Goal: Navigation & Orientation: Find specific page/section

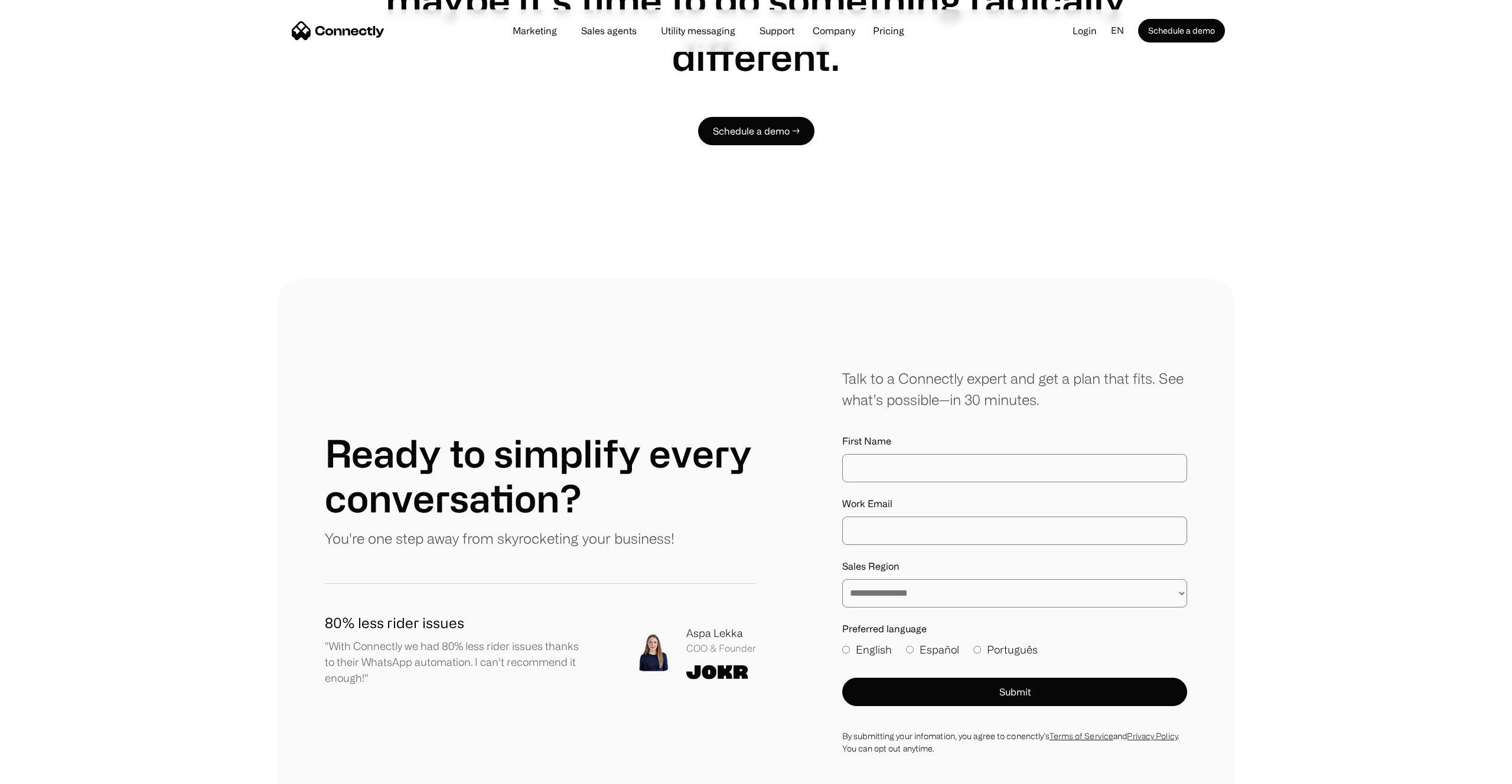
scroll to position [6541, 0]
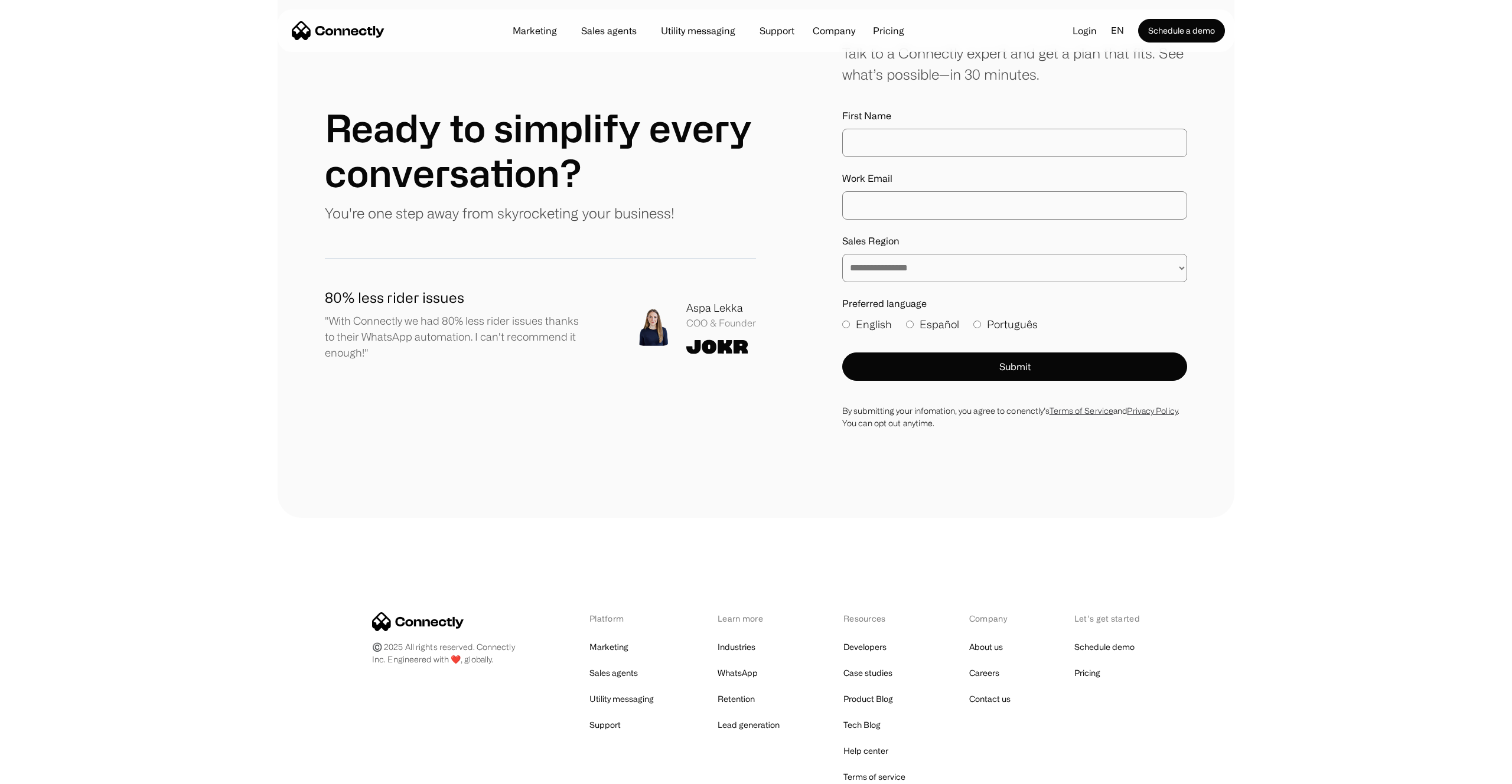
click at [1090, 612] on div "Platform Marketing Sales agents Utility messaging Support Learn more Industries…" at bounding box center [756, 711] width 768 height 199
click at [1085, 665] on link "Pricing" at bounding box center [1087, 673] width 26 height 16
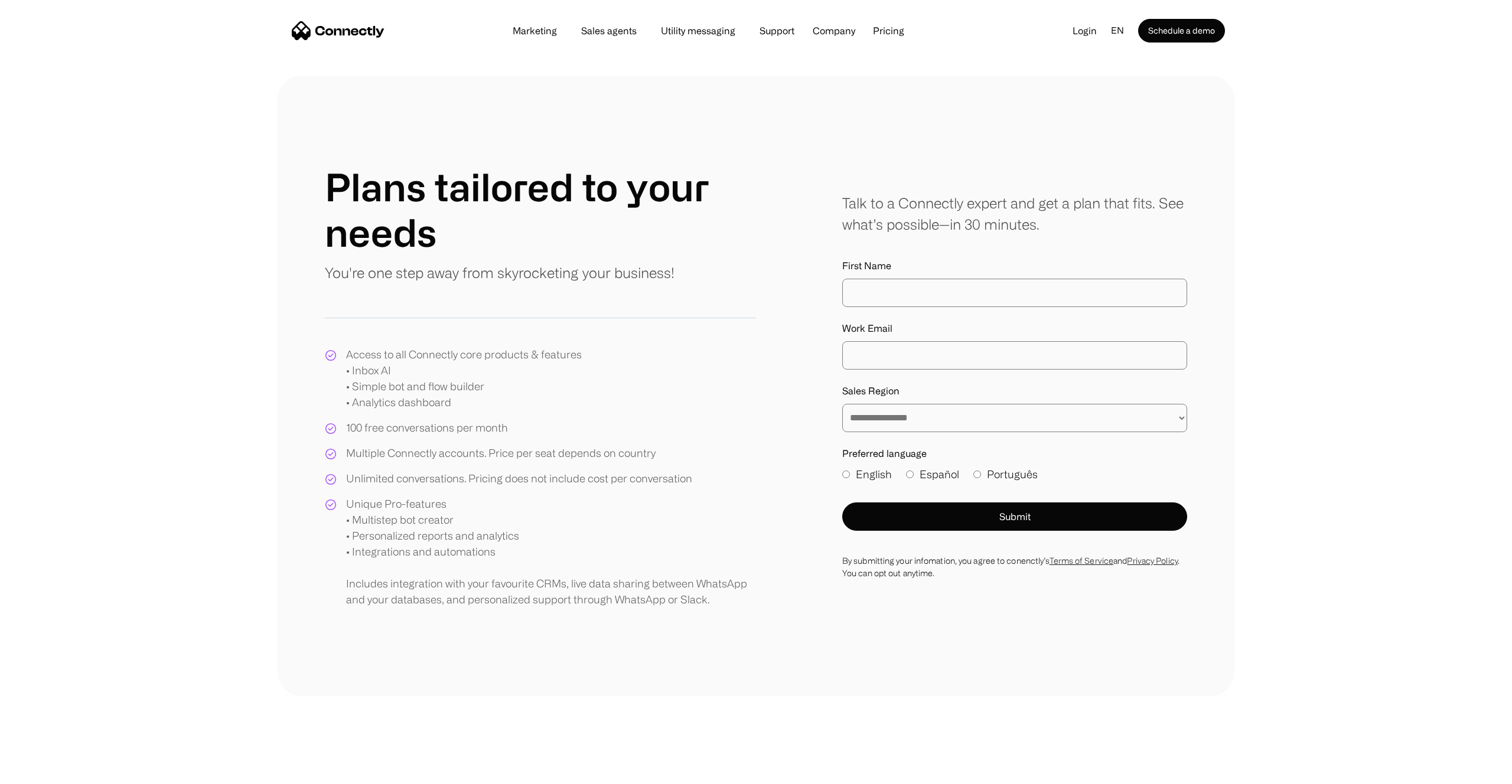
scroll to position [300, 0]
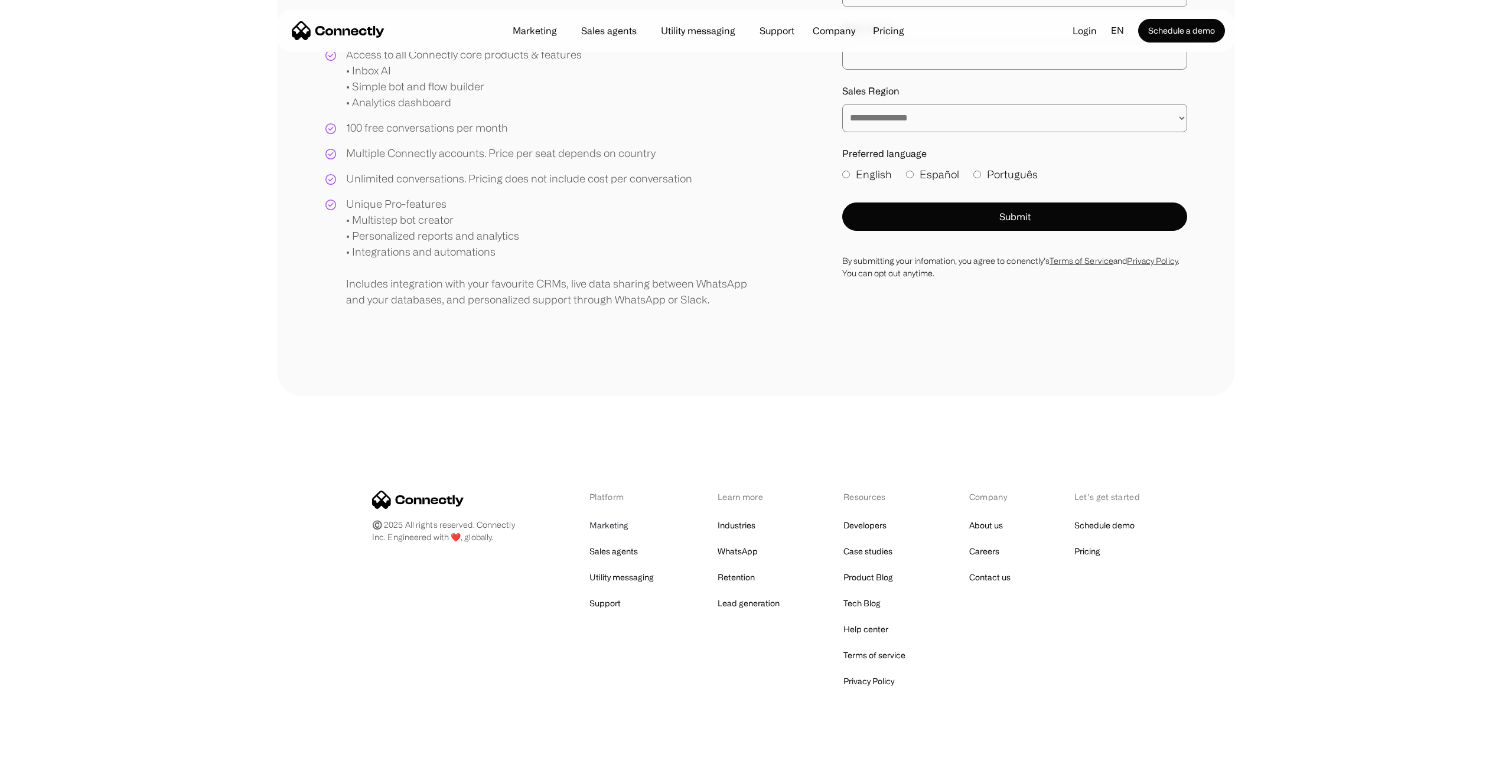
click at [603, 527] on link "Marketing" at bounding box center [609, 525] width 39 height 16
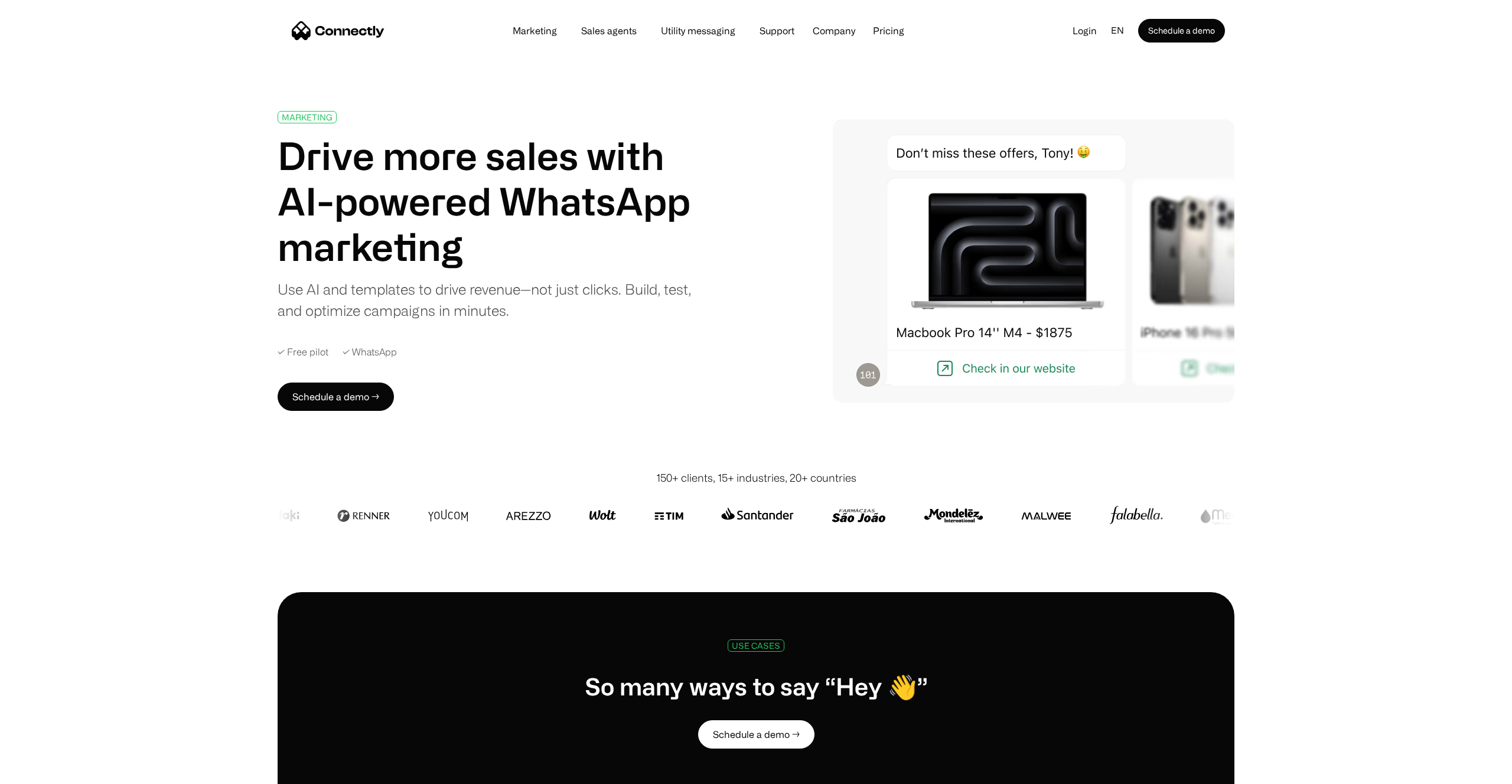
click at [312, 35] on img "home" at bounding box center [338, 30] width 93 height 19
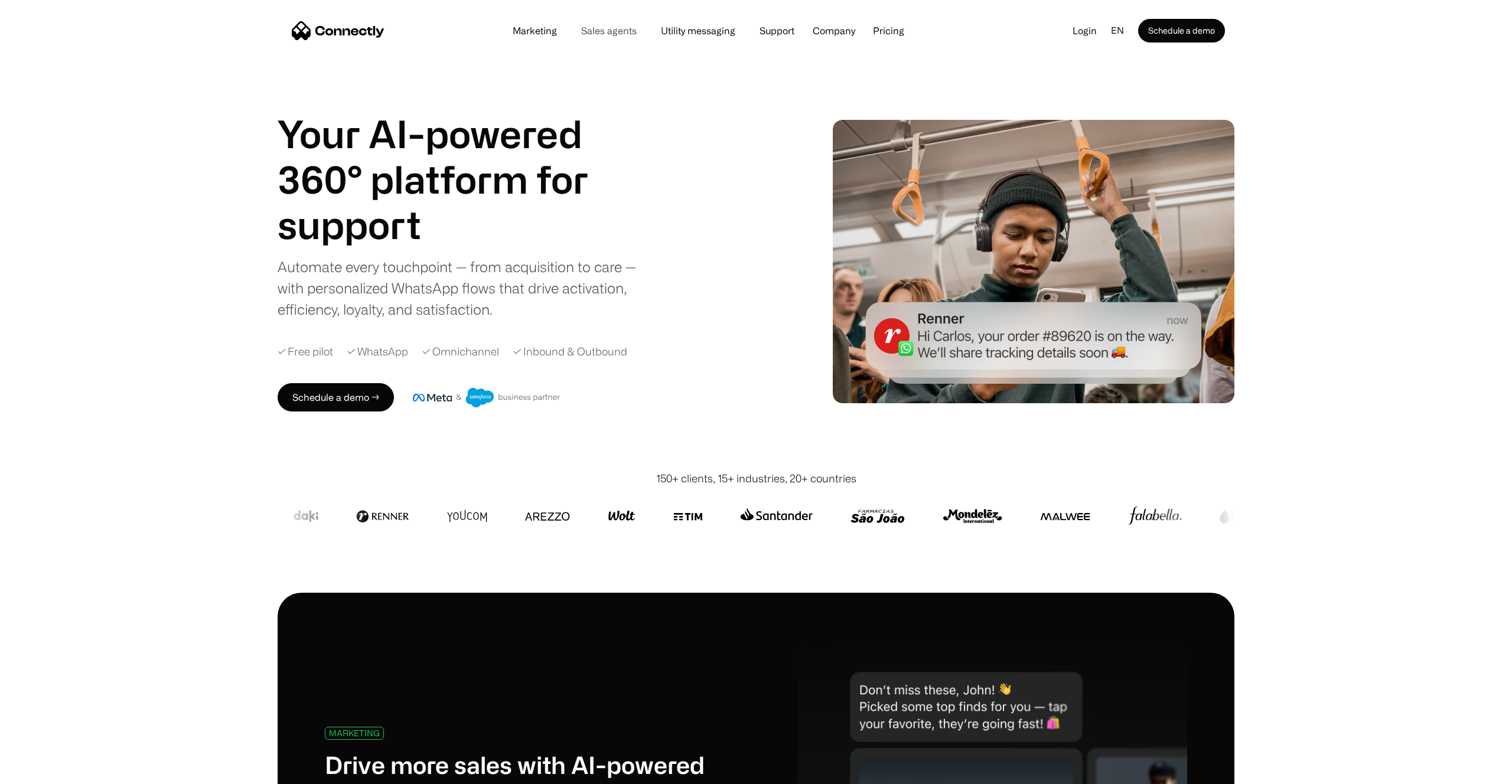
click at [606, 34] on link "Sales agents" at bounding box center [608, 30] width 74 height 9
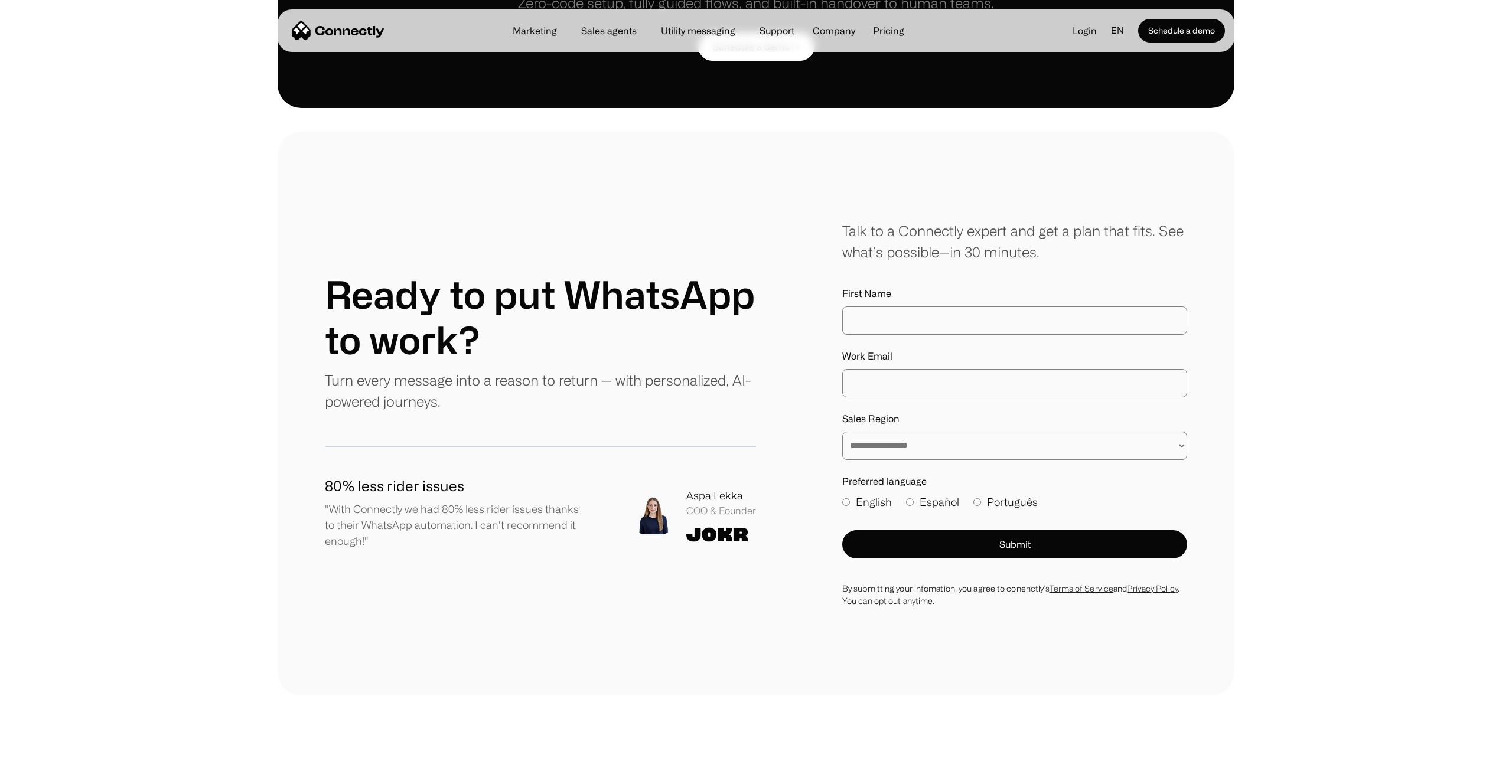
scroll to position [3141, 0]
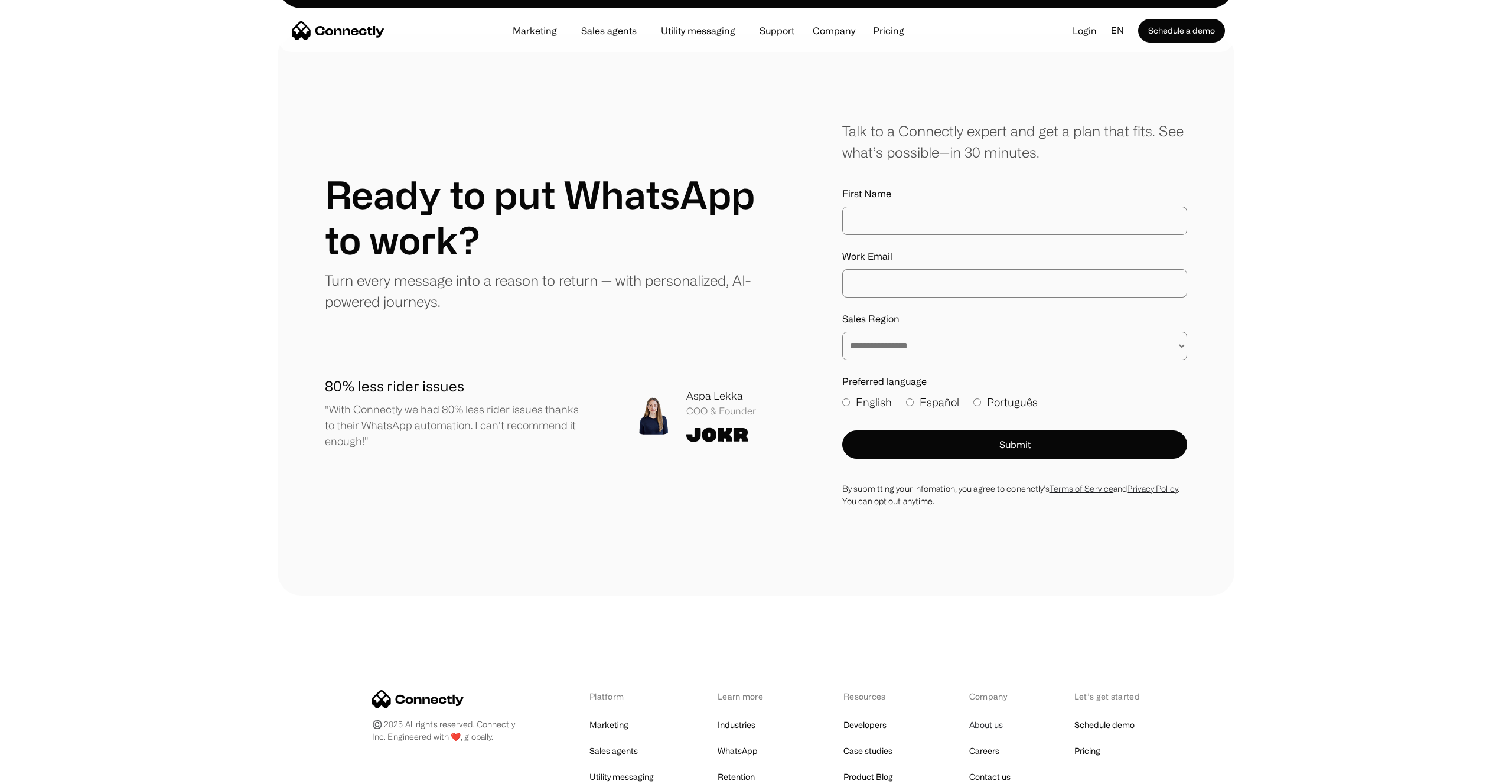
click at [983, 717] on link "About us" at bounding box center [986, 725] width 34 height 16
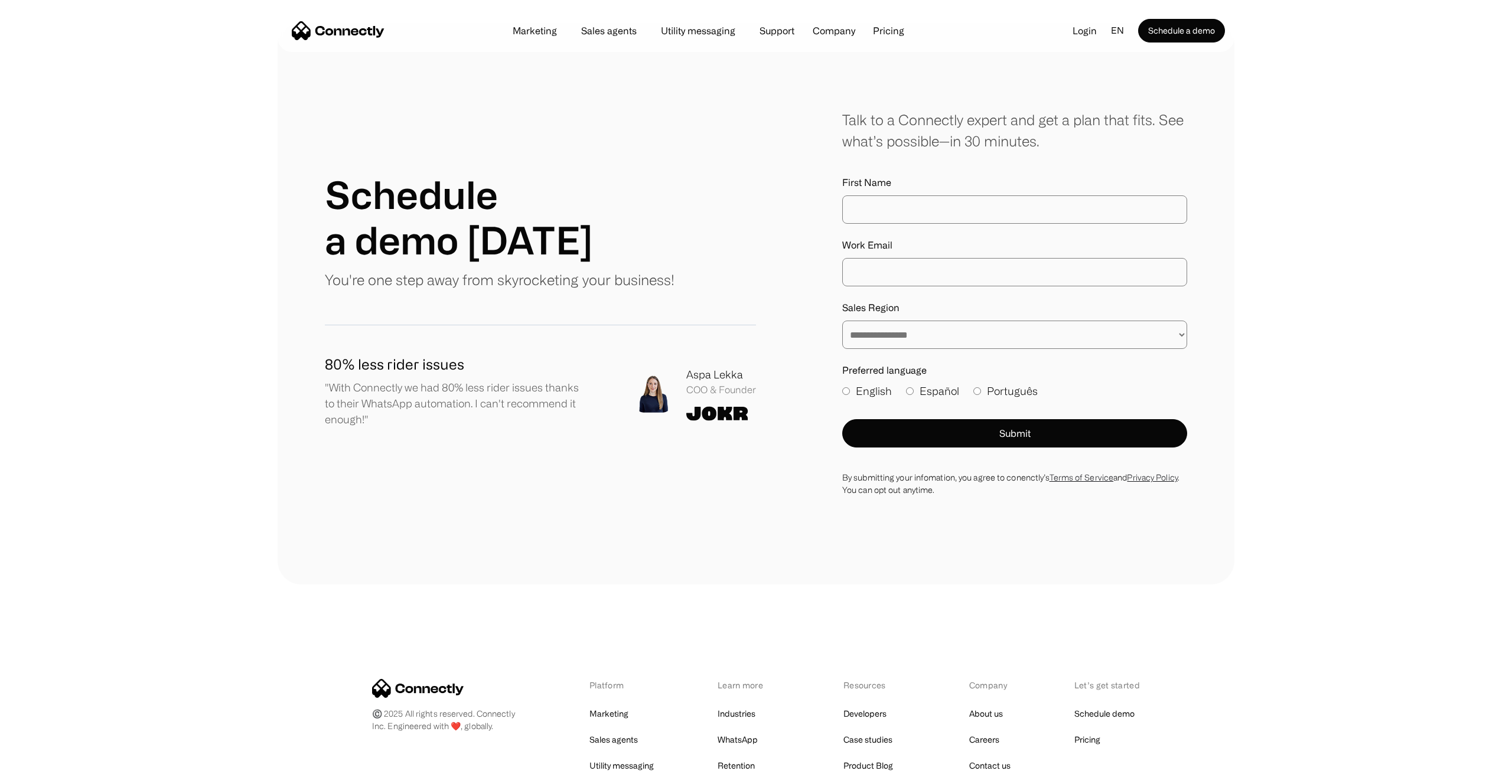
scroll to position [1500, 0]
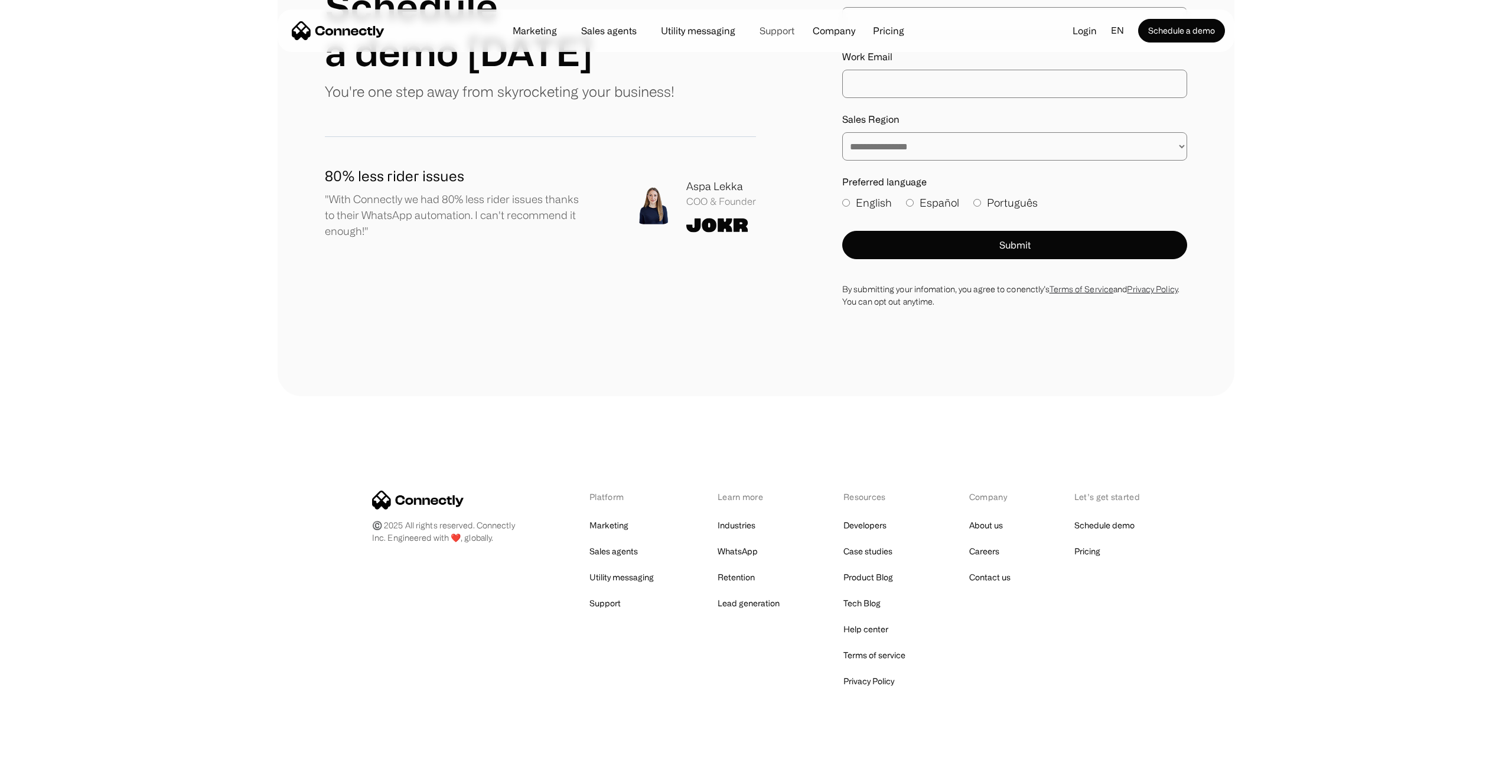
click at [776, 29] on link "Support" at bounding box center [777, 30] width 54 height 9
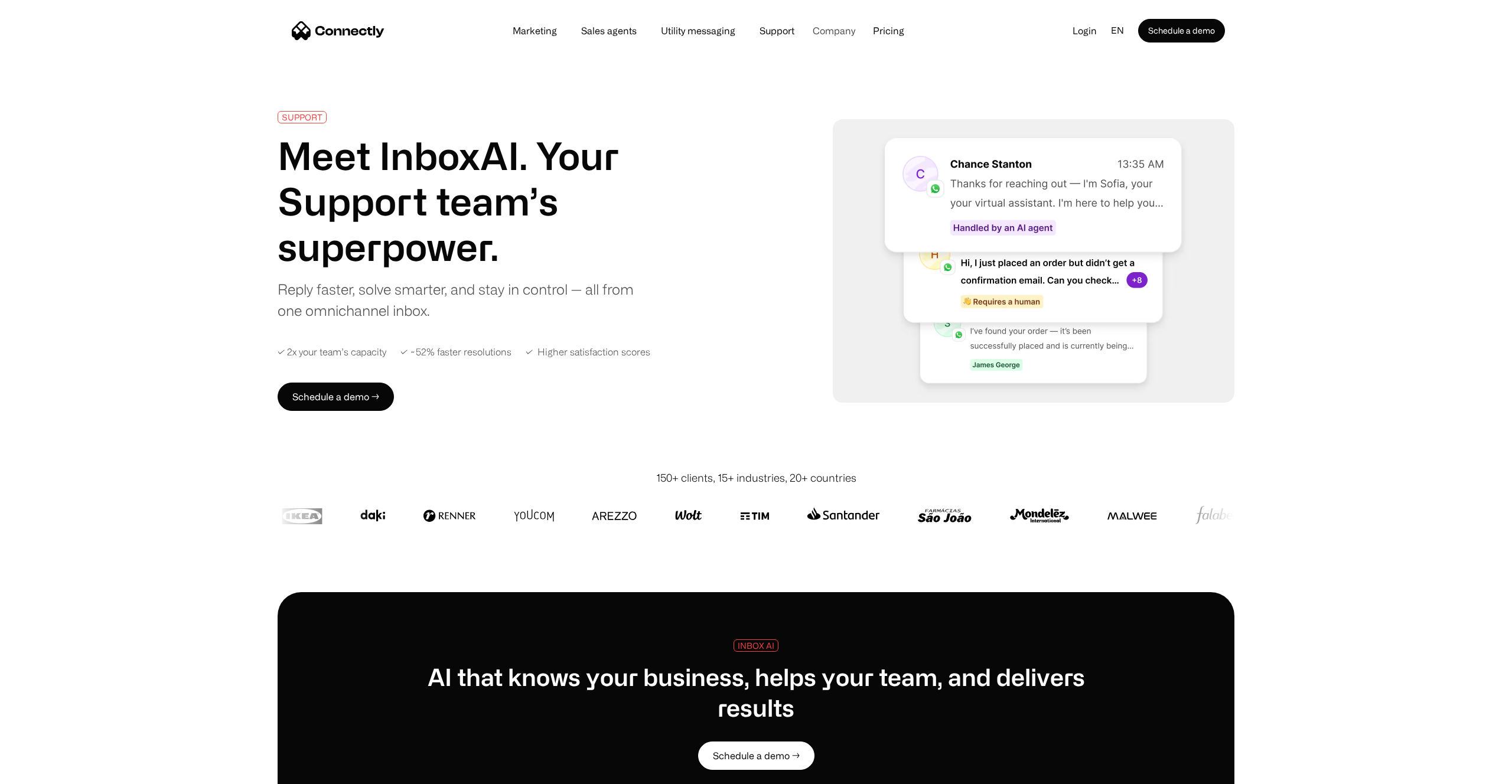
click at [831, 31] on div "Company" at bounding box center [834, 30] width 43 height 16
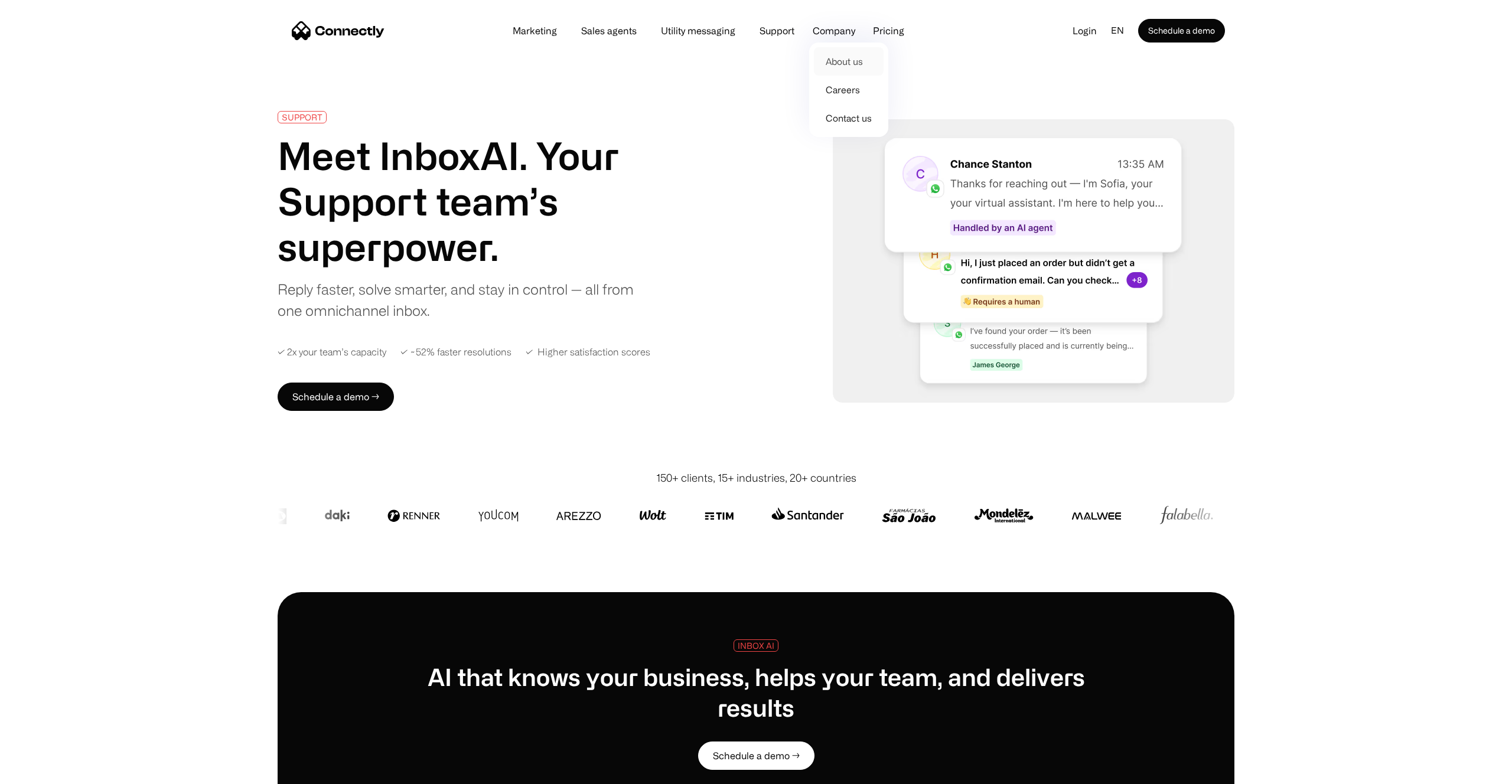
click at [841, 58] on link "About us" at bounding box center [848, 62] width 69 height 28
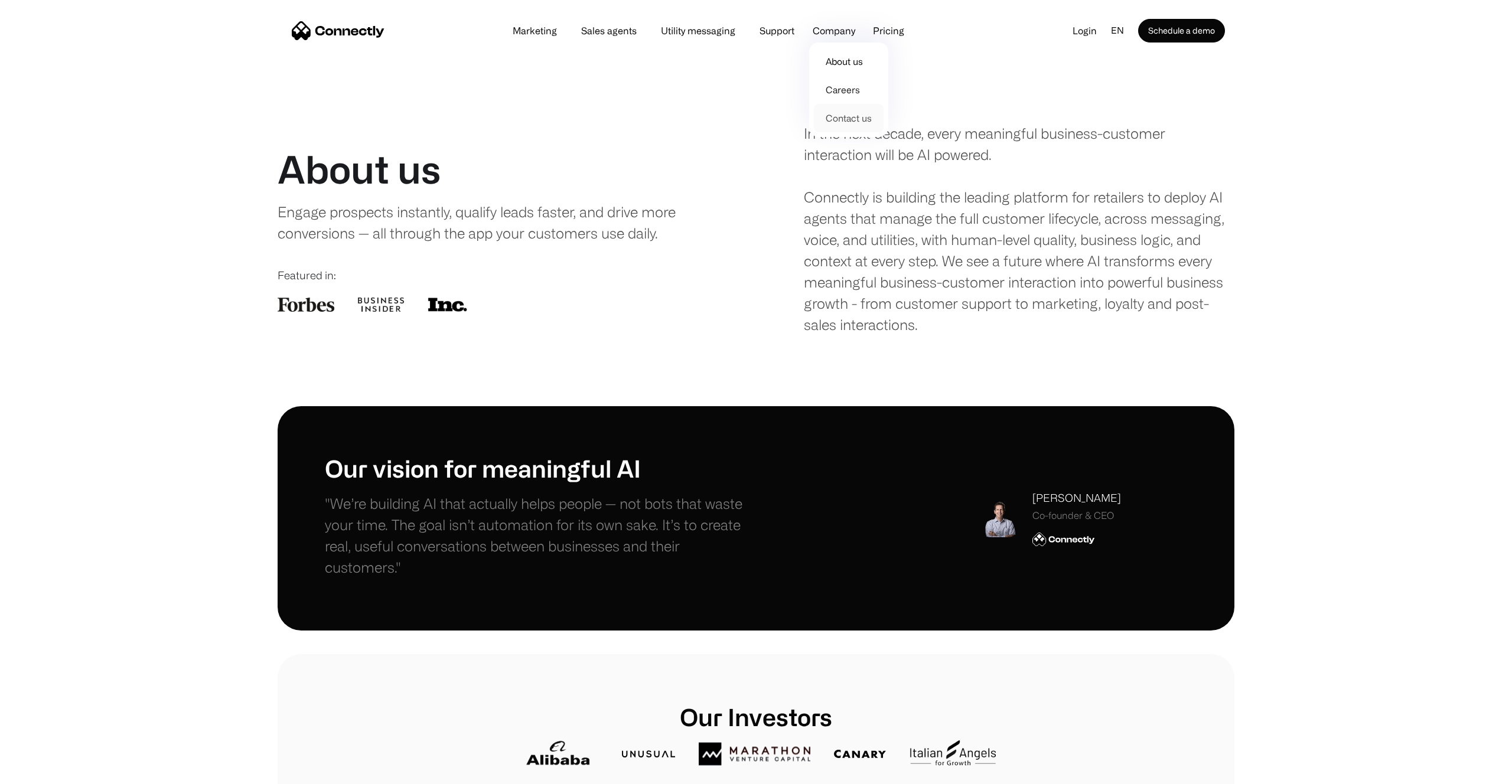
click at [843, 118] on link "Contact us" at bounding box center [848, 118] width 69 height 28
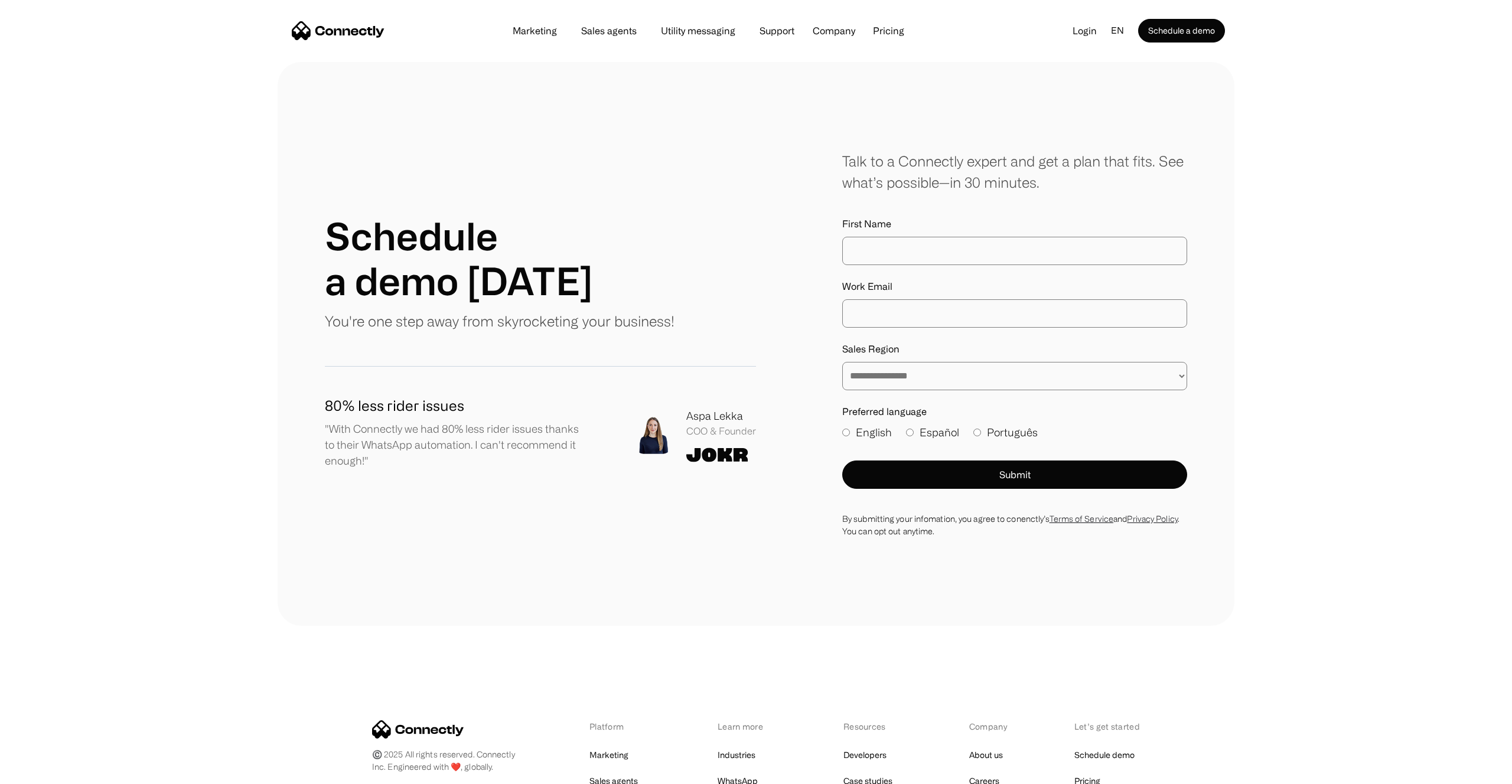
scroll to position [588, 0]
